Goal: Task Accomplishment & Management: Complete application form

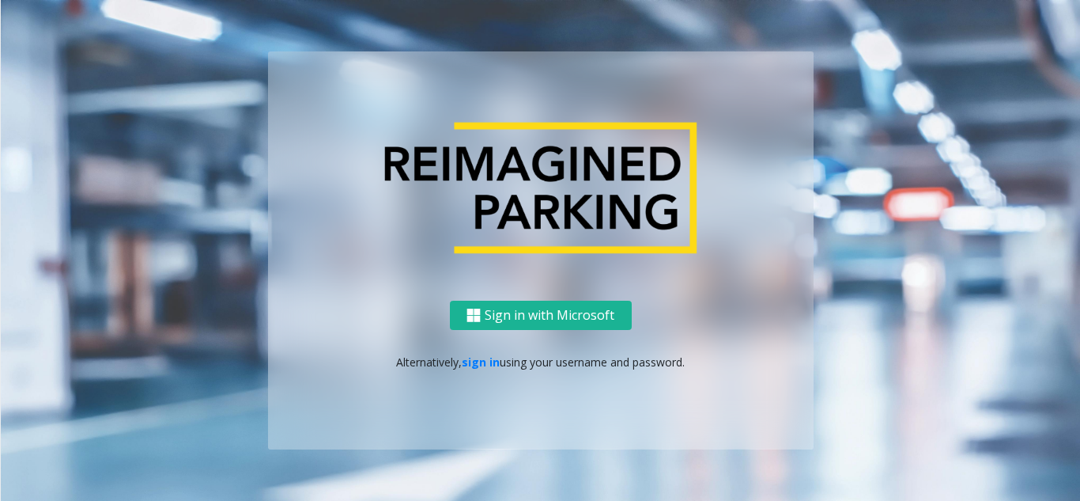
click at [486, 361] on link "sign in" at bounding box center [481, 361] width 38 height 15
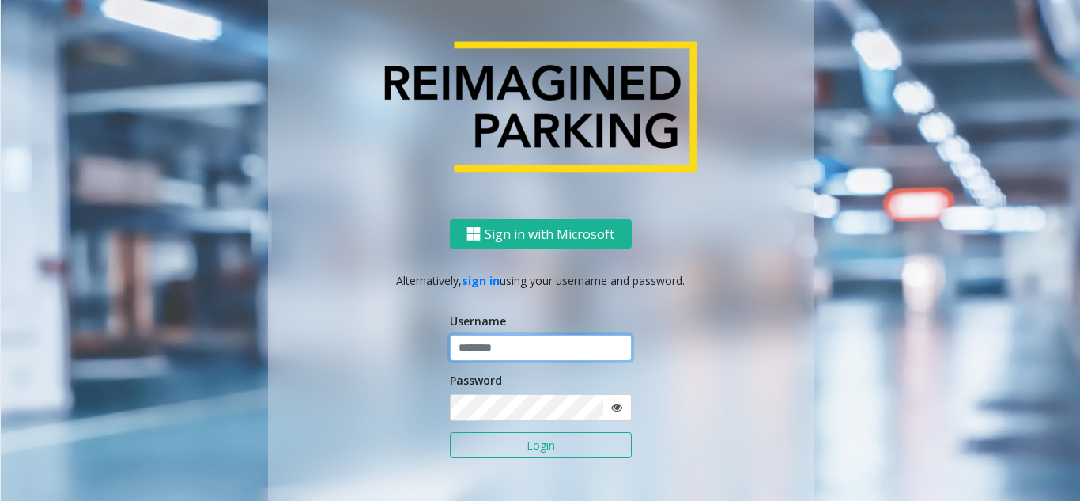
click at [533, 334] on input "text" at bounding box center [541, 347] width 182 height 27
paste input "**********"
type input "**********"
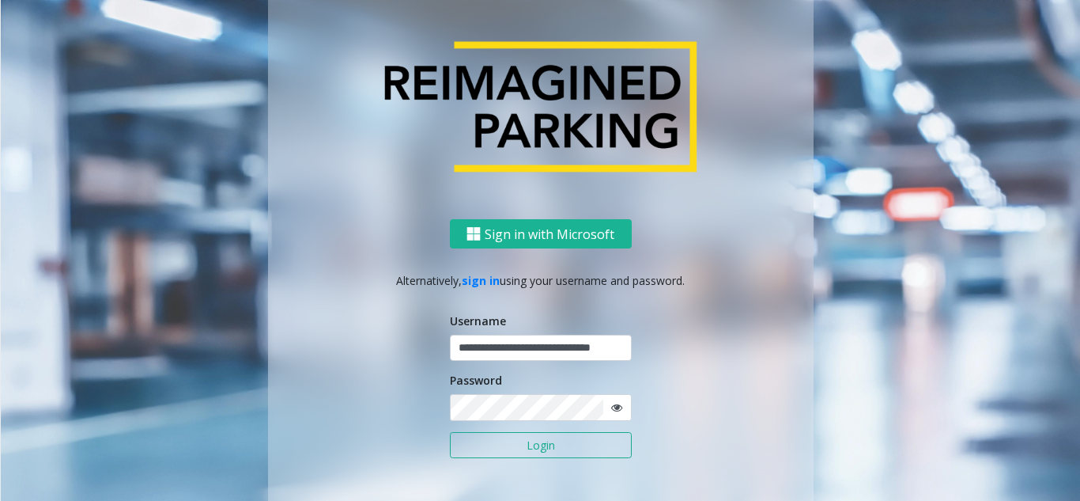
click at [567, 453] on button "Login" at bounding box center [541, 445] width 182 height 27
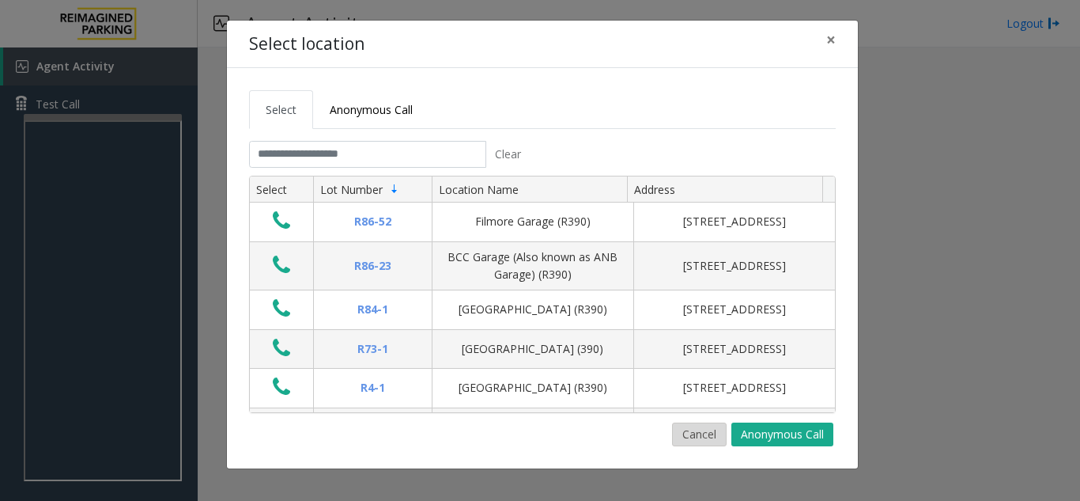
click at [680, 437] on button "Cancel" at bounding box center [699, 434] width 55 height 24
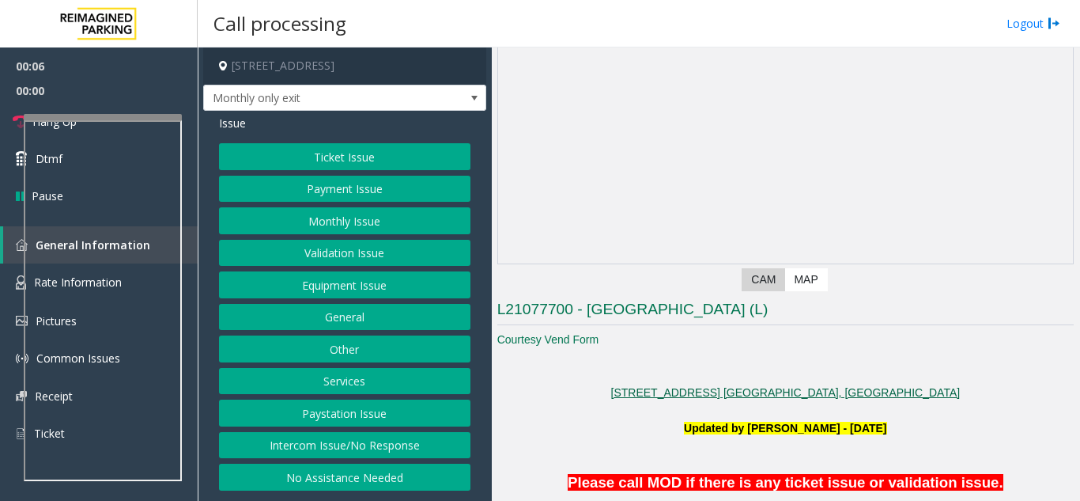
scroll to position [316, 0]
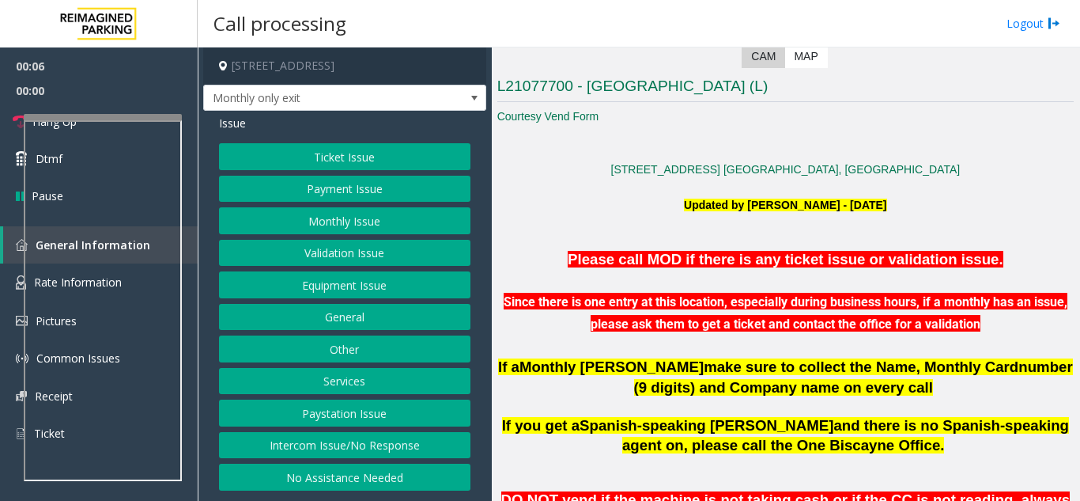
click at [625, 209] on p "Updated by [PERSON_NAME] - [DATE]" at bounding box center [785, 204] width 576 height 17
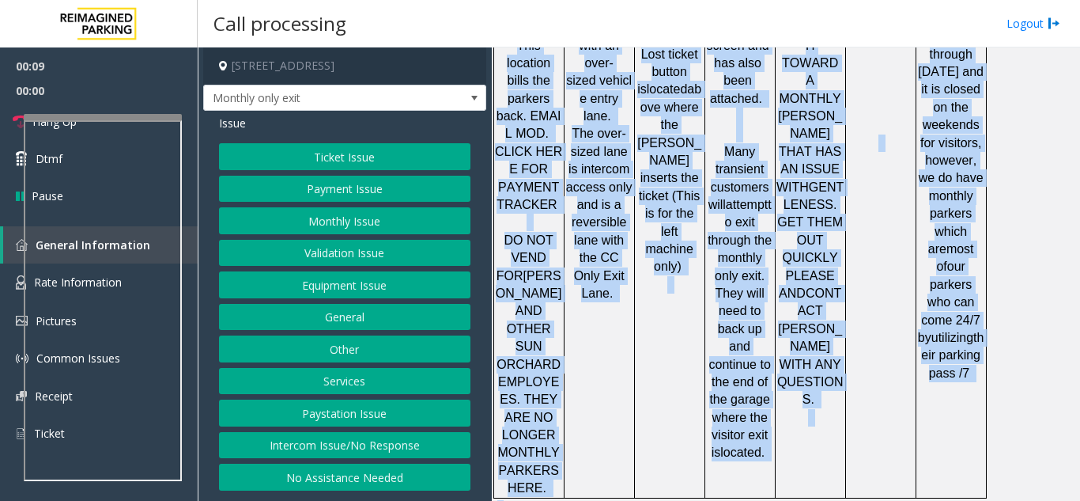
scroll to position [2584, 0]
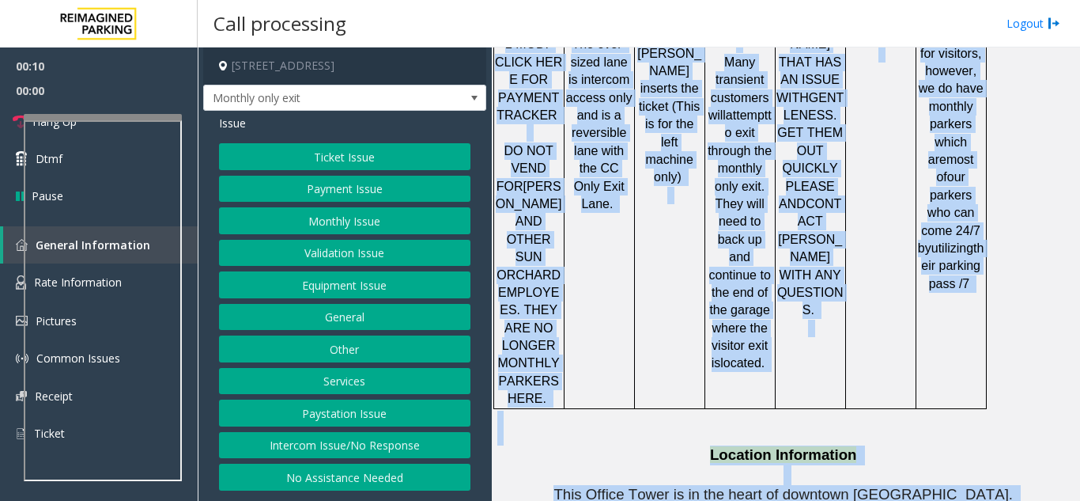
drag, startPoint x: 601, startPoint y: 172, endPoint x: 788, endPoint y: 220, distance: 193.3
click at [788, 485] on p "This Office Tower is in the heart of downtown [GEOGRAPHIC_DATA]." at bounding box center [785, 505] width 576 height 40
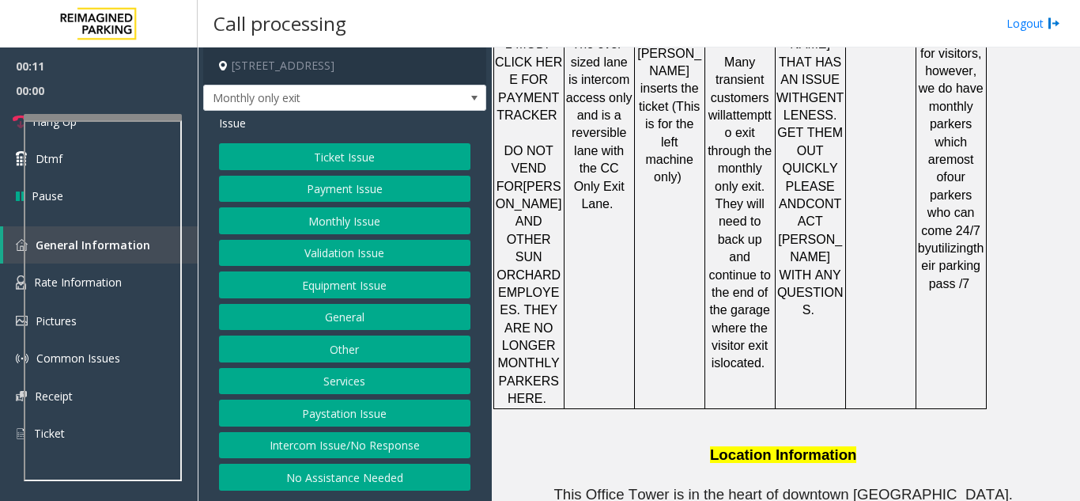
click at [452, 441] on button "Intercom Issue/No Response" at bounding box center [344, 445] width 251 height 27
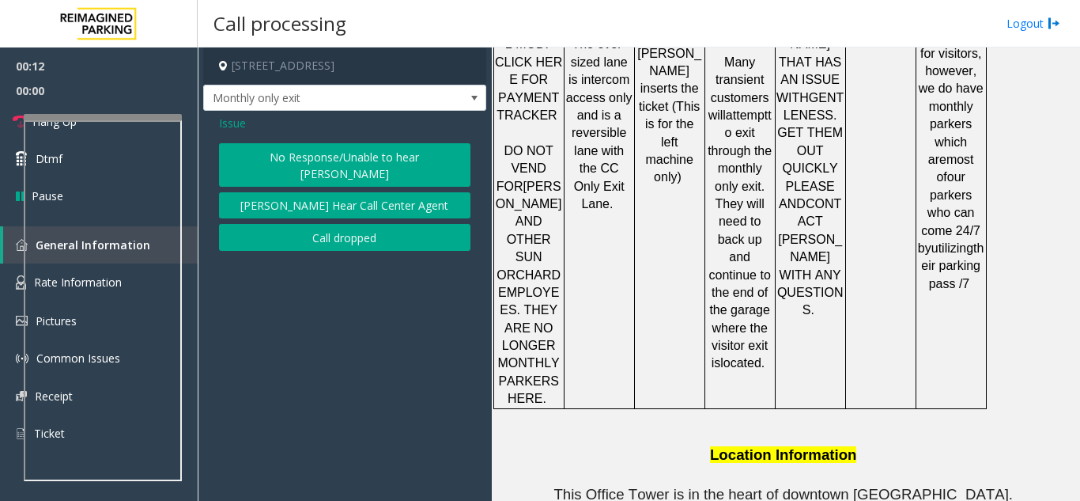
click at [398, 152] on button "No Response/Unable to hear [PERSON_NAME]" at bounding box center [344, 164] width 251 height 43
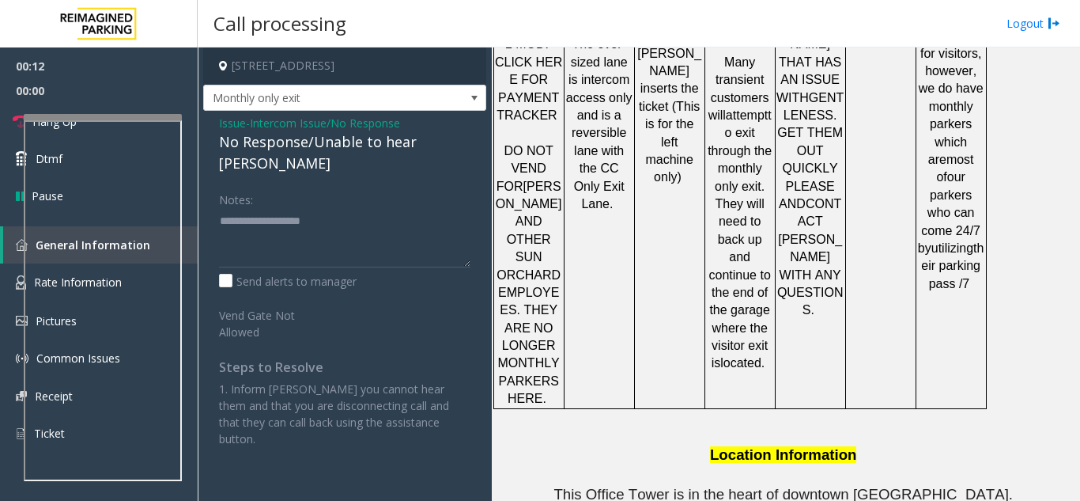
click at [398, 130] on span "Intercom Issue/No Response" at bounding box center [325, 123] width 150 height 17
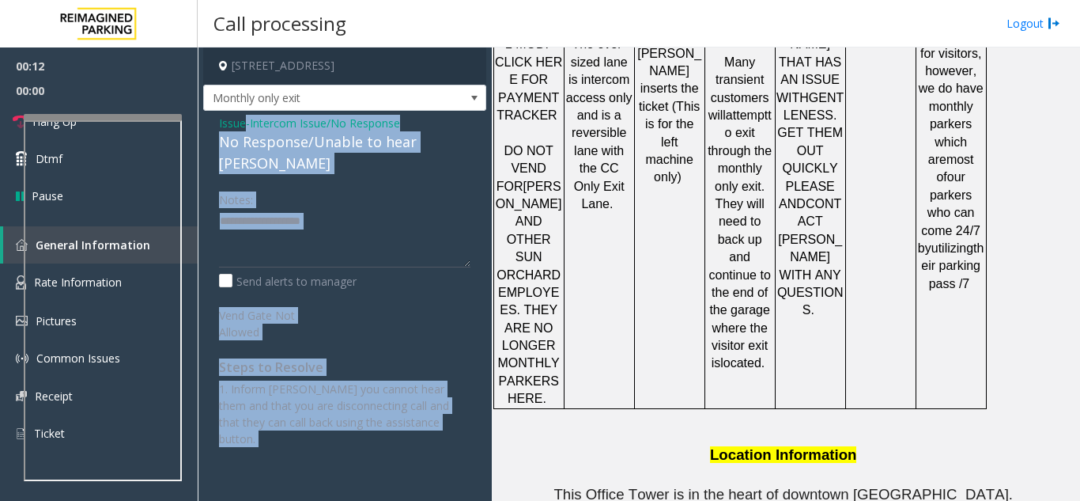
click at [398, 130] on div "Issue - Intercom Issue/No Response No Response/Unable to hear [PERSON_NAME]" at bounding box center [344, 144] width 251 height 59
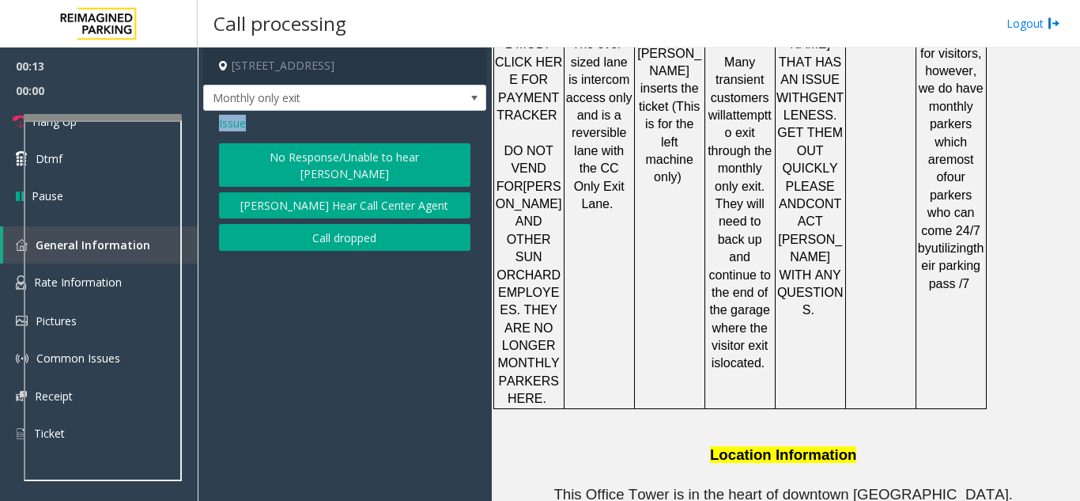
click at [398, 130] on div "Issue" at bounding box center [344, 123] width 251 height 17
click at [405, 146] on button "No Response/Unable to hear [PERSON_NAME]" at bounding box center [344, 164] width 251 height 43
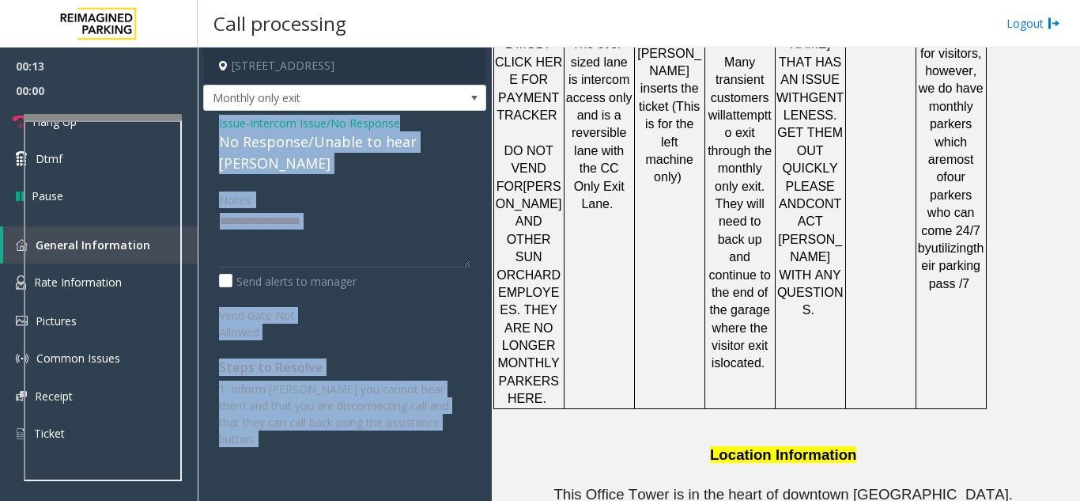
click at [405, 146] on div "No Response/Unable to hear [PERSON_NAME]" at bounding box center [344, 152] width 251 height 43
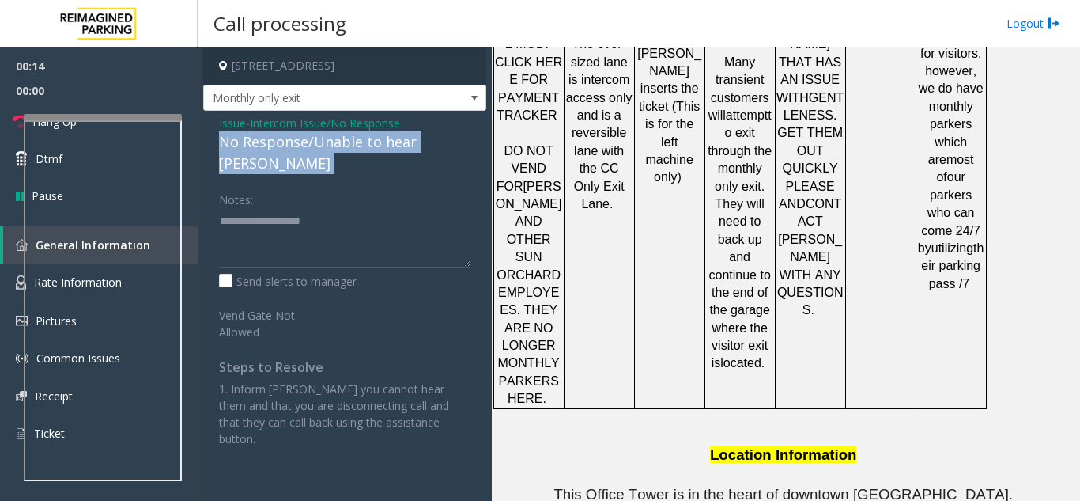
click at [405, 146] on div "No Response/Unable to hear [PERSON_NAME]" at bounding box center [344, 152] width 251 height 43
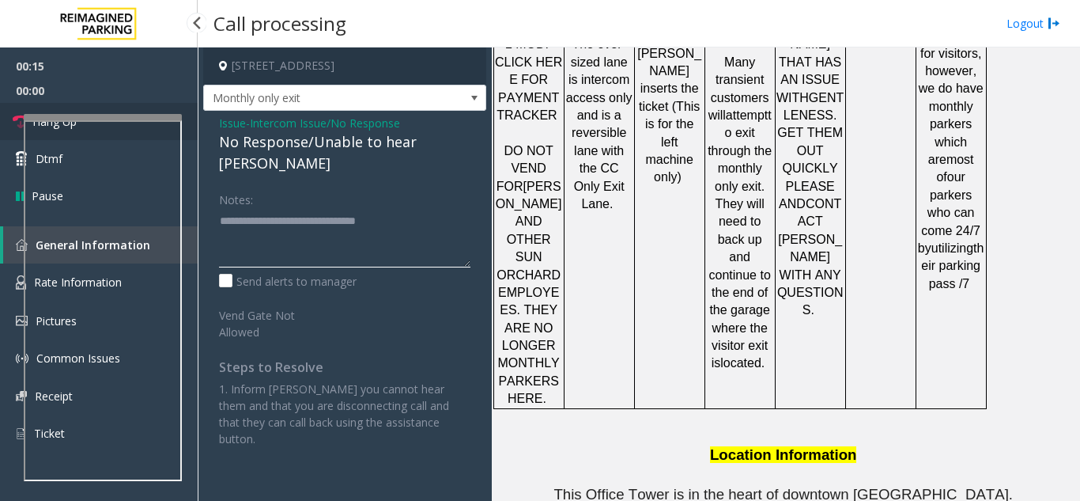
type textarea "**********"
click at [91, 112] on link "Hang Up" at bounding box center [99, 121] width 198 height 37
click at [95, 108] on link "Hang Up" at bounding box center [99, 121] width 198 height 37
click at [99, 96] on span "00:00" at bounding box center [99, 90] width 198 height 25
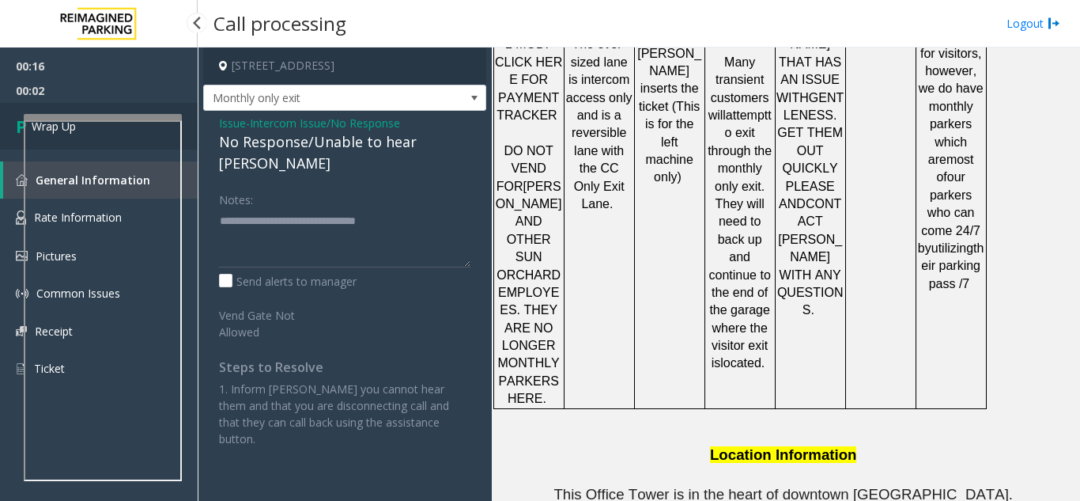
click at [180, 112] on link "Wrap Up" at bounding box center [99, 126] width 198 height 47
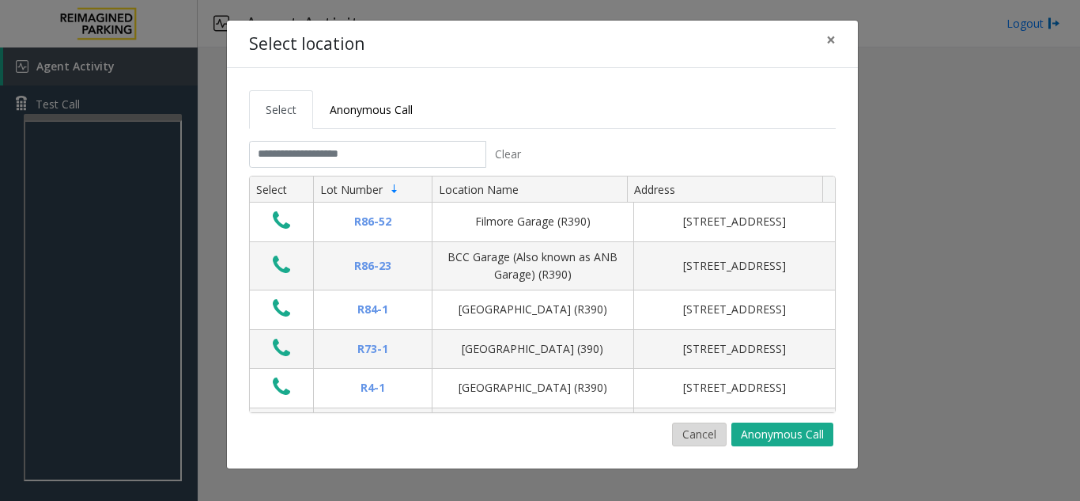
click at [705, 433] on button "Cancel" at bounding box center [699, 434] width 55 height 24
click at [697, 445] on button "Cancel" at bounding box center [699, 434] width 55 height 24
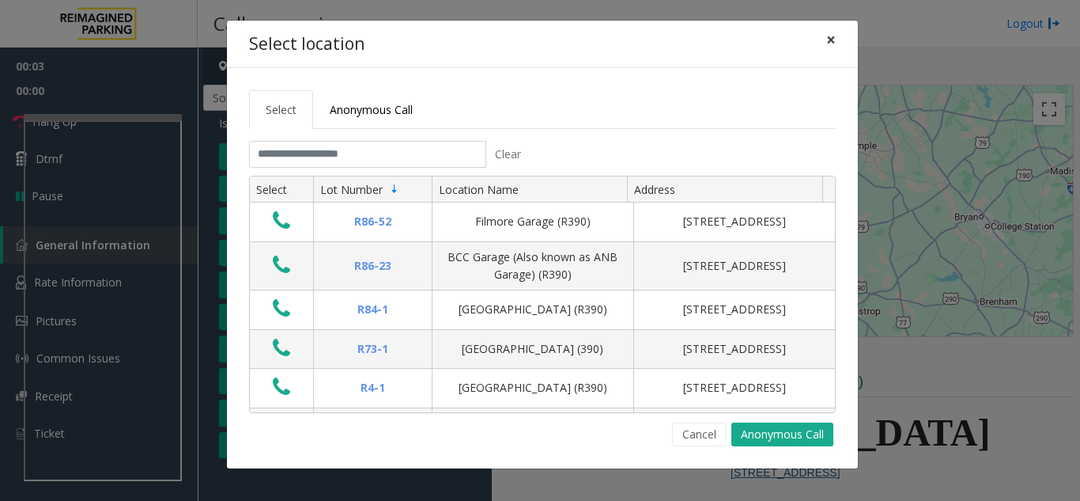
click at [839, 42] on button "×" at bounding box center [831, 40] width 32 height 39
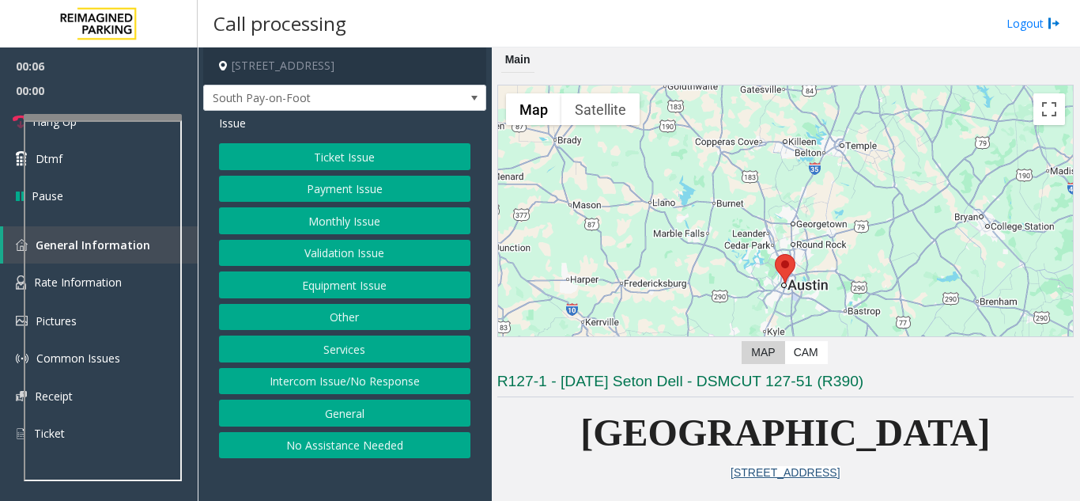
click at [343, 293] on button "Equipment Issue" at bounding box center [344, 284] width 251 height 27
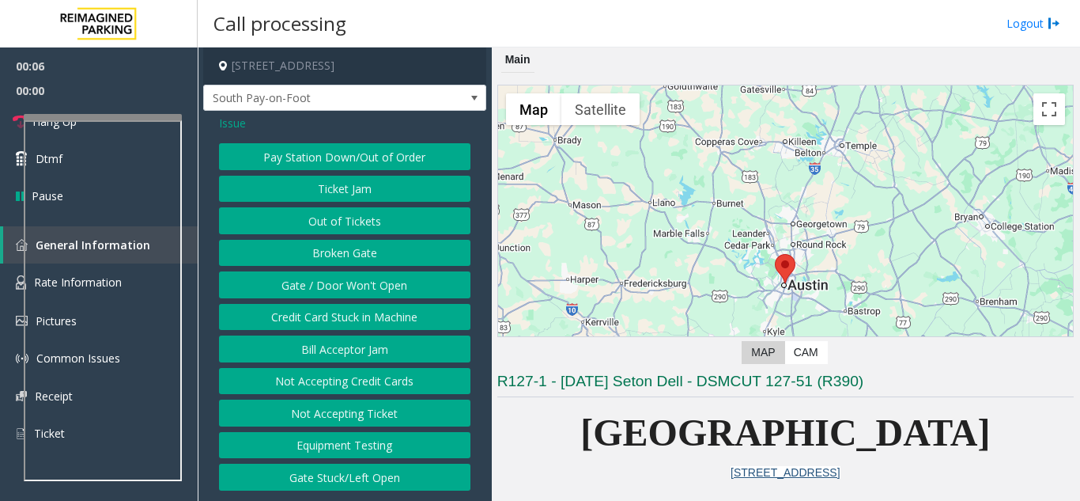
click at [356, 249] on div "Pay Station Down/Out of Order Ticket Jam Out of Tickets [GEOGRAPHIC_DATA] / Doo…" at bounding box center [344, 316] width 251 height 347
click at [229, 123] on span "Issue" at bounding box center [232, 123] width 27 height 17
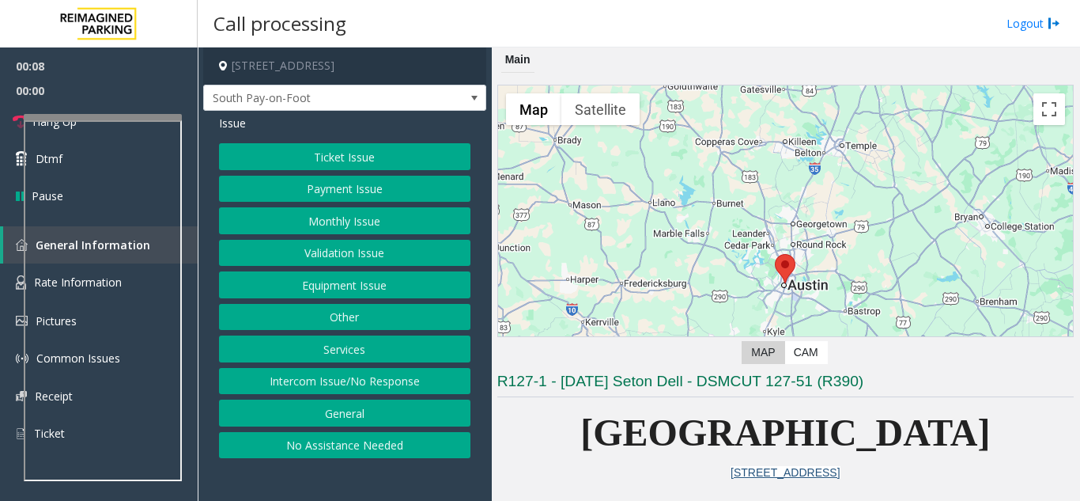
click at [344, 250] on button "Validation Issue" at bounding box center [344, 253] width 251 height 27
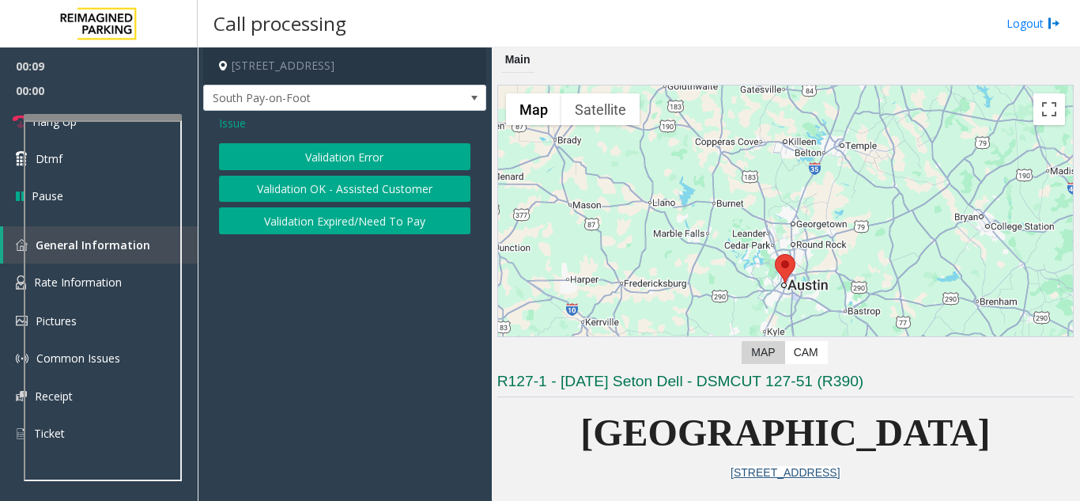
click at [351, 155] on button "Validation Error" at bounding box center [344, 156] width 251 height 27
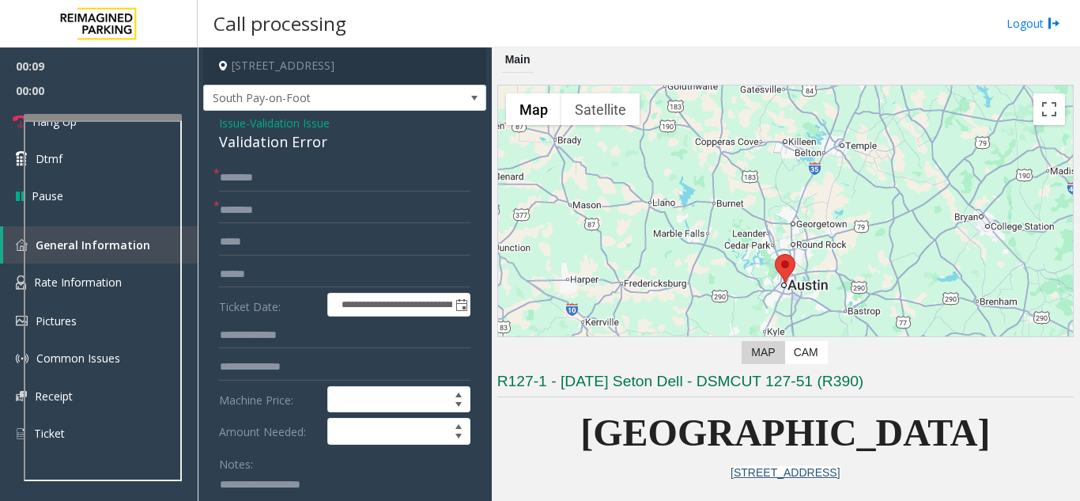
click at [343, 149] on div "Validation Error" at bounding box center [344, 141] width 251 height 21
copy div "Validation Error"
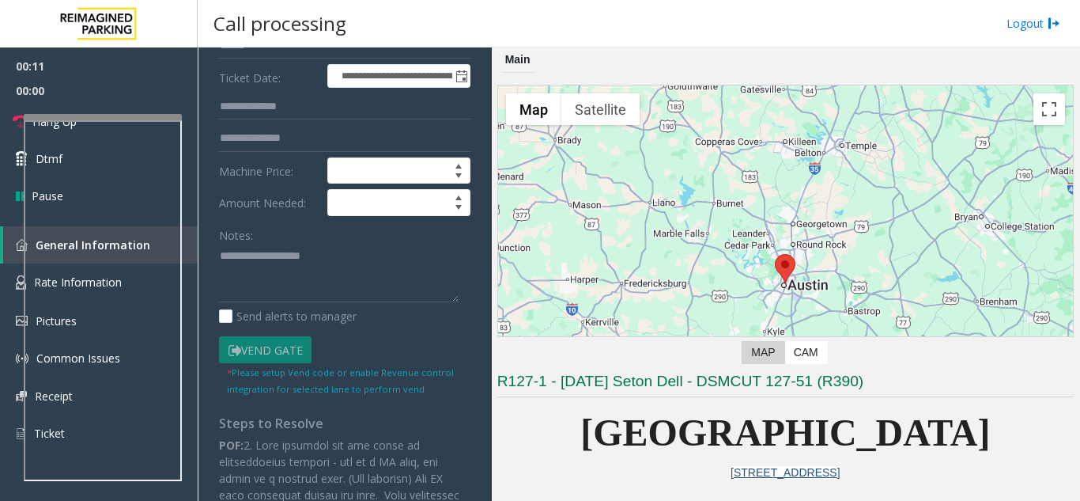
scroll to position [237, 0]
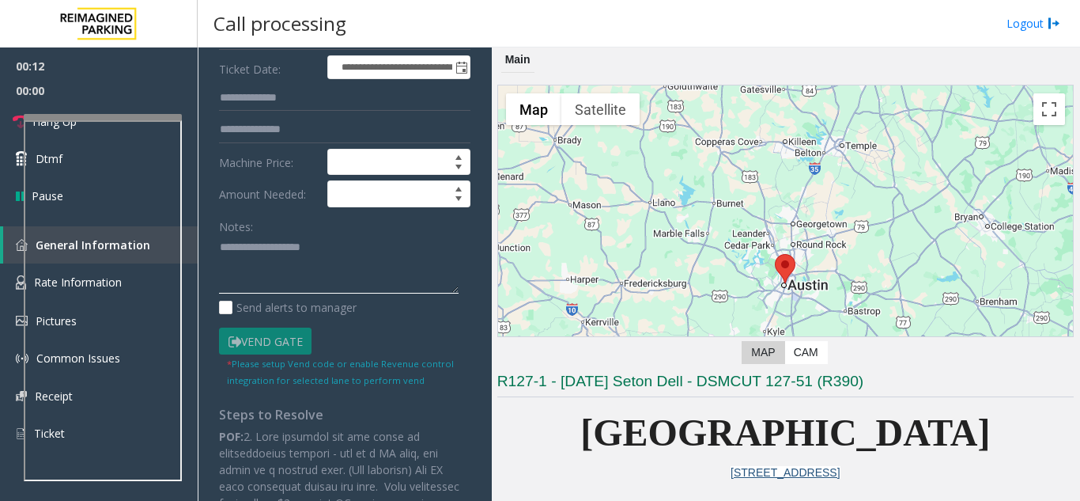
paste textarea "**********"
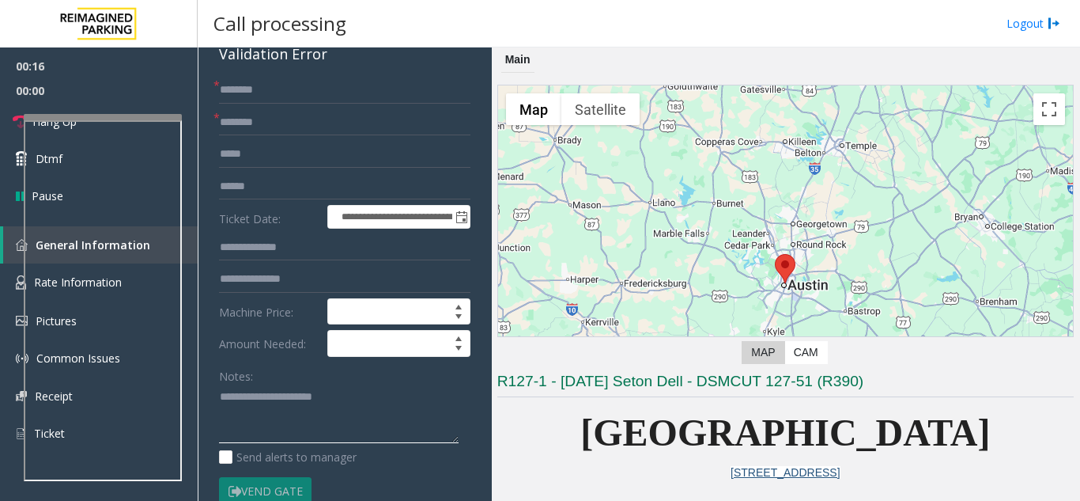
scroll to position [0, 0]
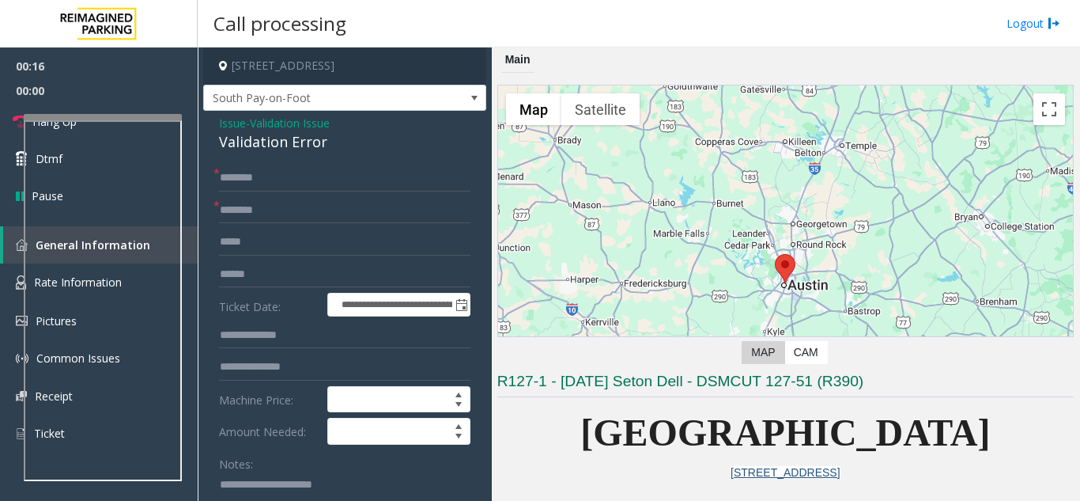
type textarea "**********"
drag, startPoint x: 283, startPoint y: 191, endPoint x: 278, endPoint y: 202, distance: 12.0
click at [281, 196] on form "**********" at bounding box center [344, 394] width 251 height 460
type input "**"
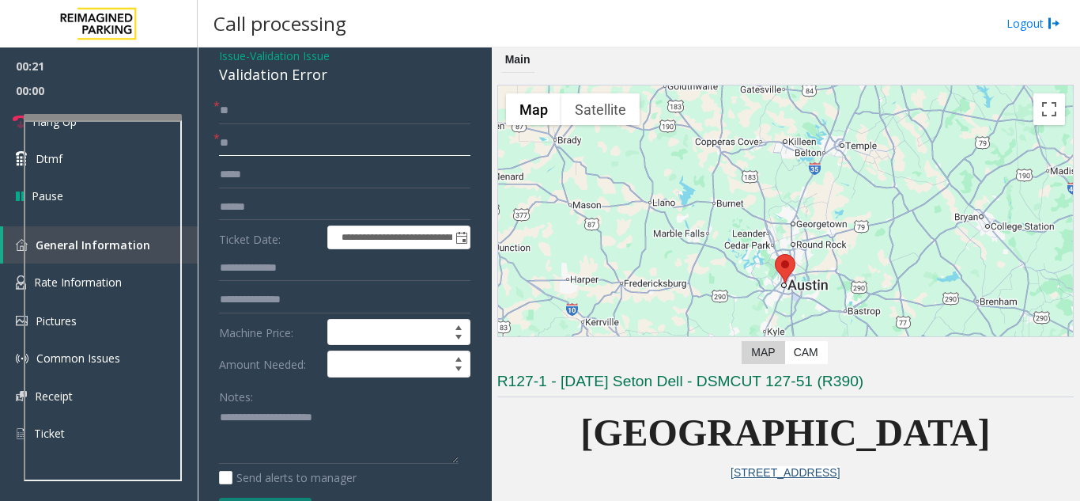
scroll to position [158, 0]
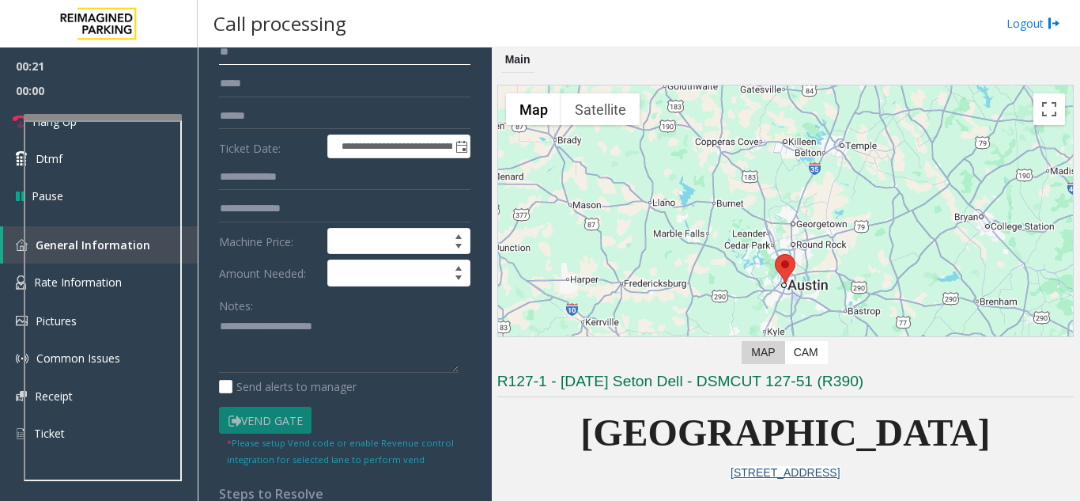
type input "**"
click at [304, 347] on textarea at bounding box center [339, 343] width 240 height 59
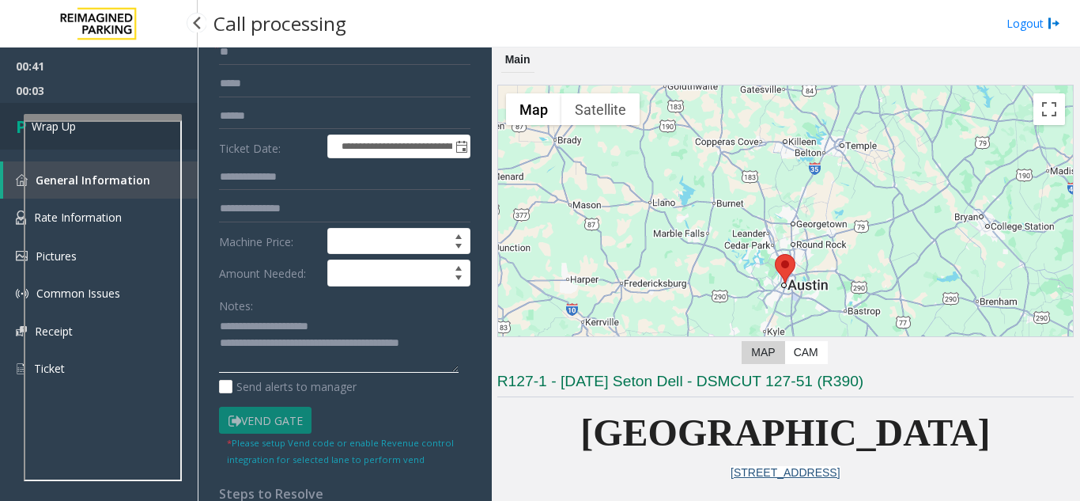
type textarea "**********"
click at [142, 104] on link "Wrap Up" at bounding box center [99, 126] width 198 height 47
